Goal: Navigation & Orientation: Find specific page/section

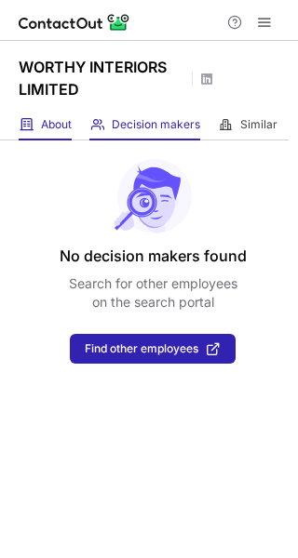
click at [22, 127] on span at bounding box center [26, 124] width 15 height 15
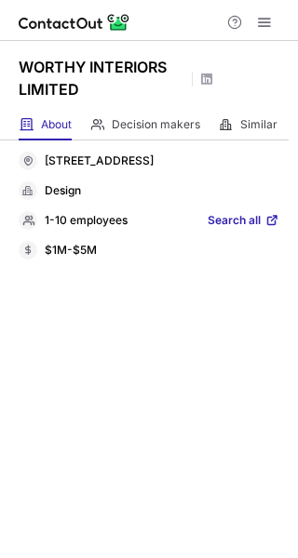
click at [239, 220] on span "Search all" at bounding box center [233, 221] width 53 height 17
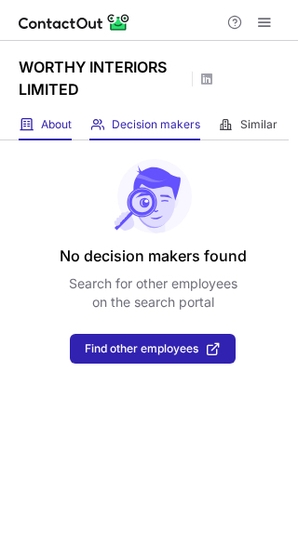
click at [56, 129] on span "About" at bounding box center [56, 124] width 31 height 15
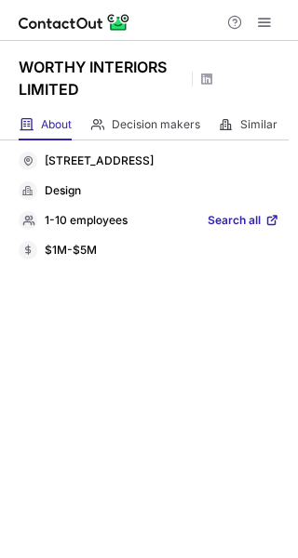
click at [240, 218] on span "Search all" at bounding box center [233, 221] width 53 height 17
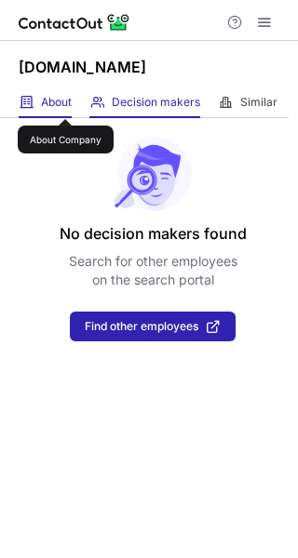
click at [59, 112] on div "About About Company" at bounding box center [45, 102] width 53 height 31
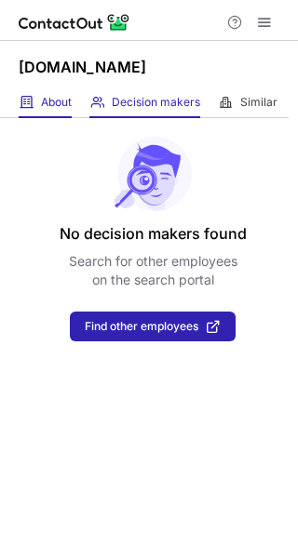
click at [35, 92] on div "About About Company" at bounding box center [45, 102] width 53 height 31
